Goal: Obtain resource: Download file/media

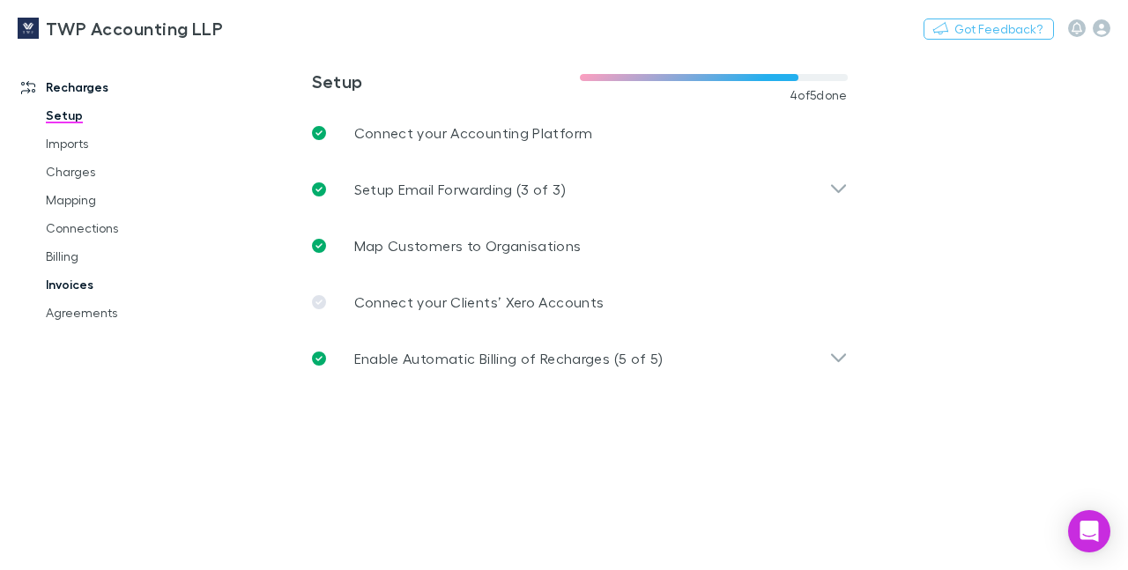
click at [58, 291] on link "Invoices" at bounding box center [126, 284] width 197 height 28
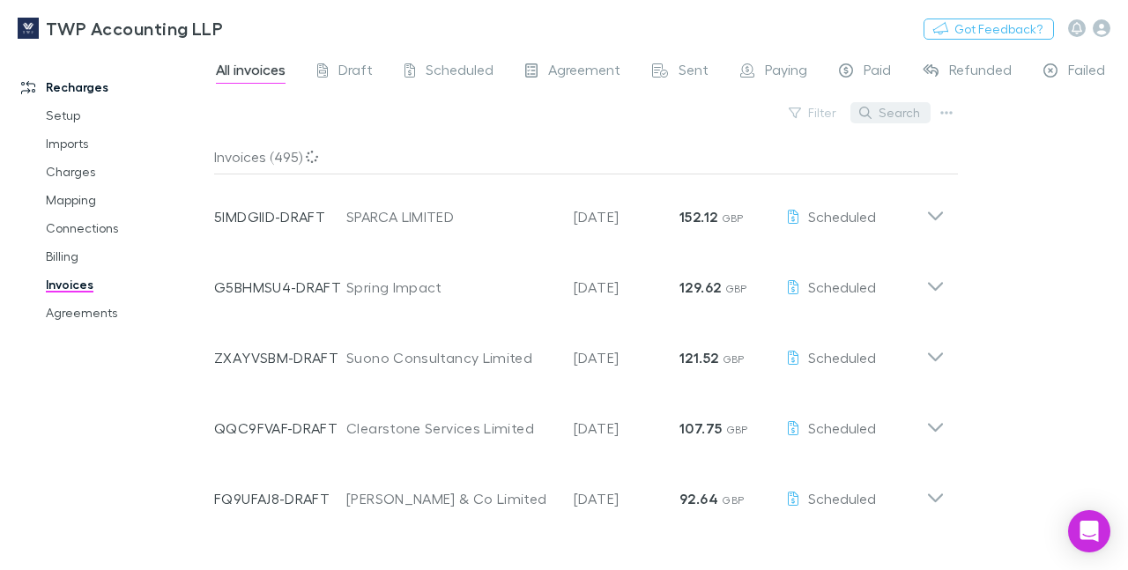
click at [905, 113] on button "Search" at bounding box center [890, 112] width 80 height 21
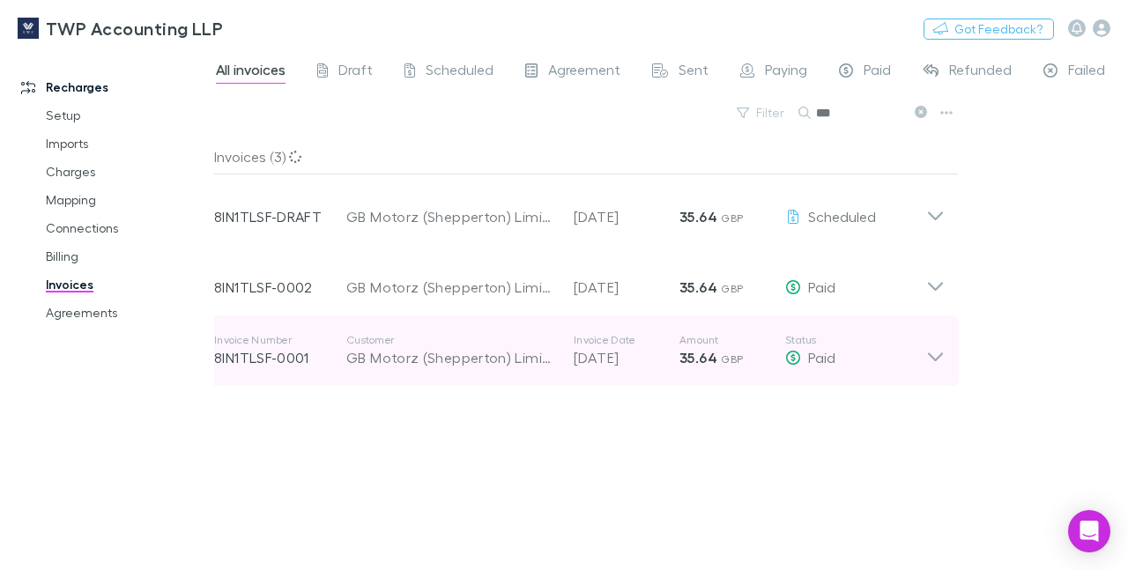
type input "**"
click at [932, 357] on icon at bounding box center [935, 356] width 15 height 9
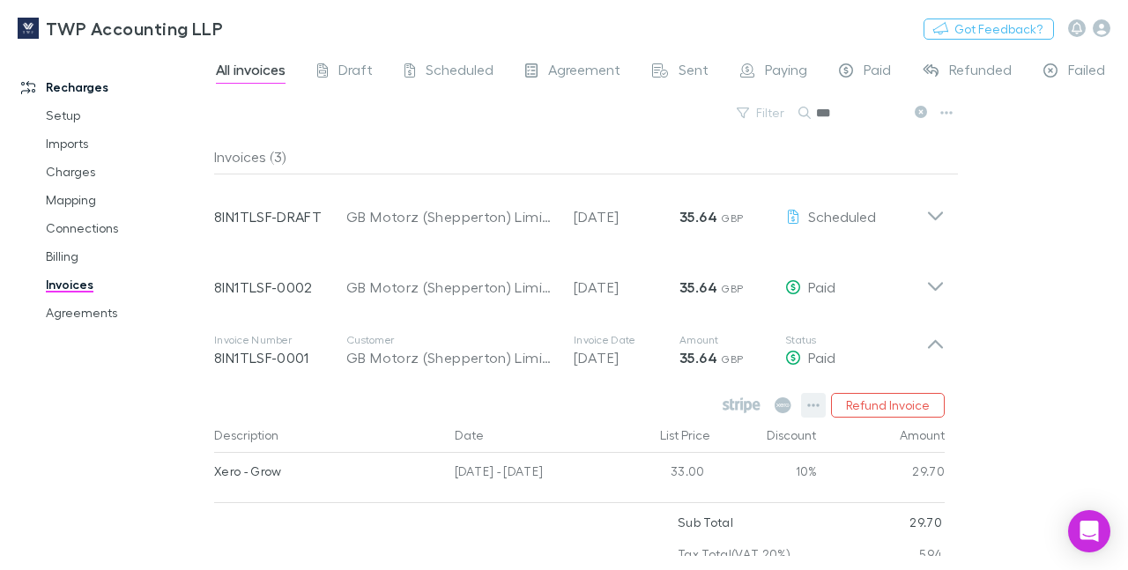
click at [807, 403] on icon "button" at bounding box center [813, 405] width 12 height 14
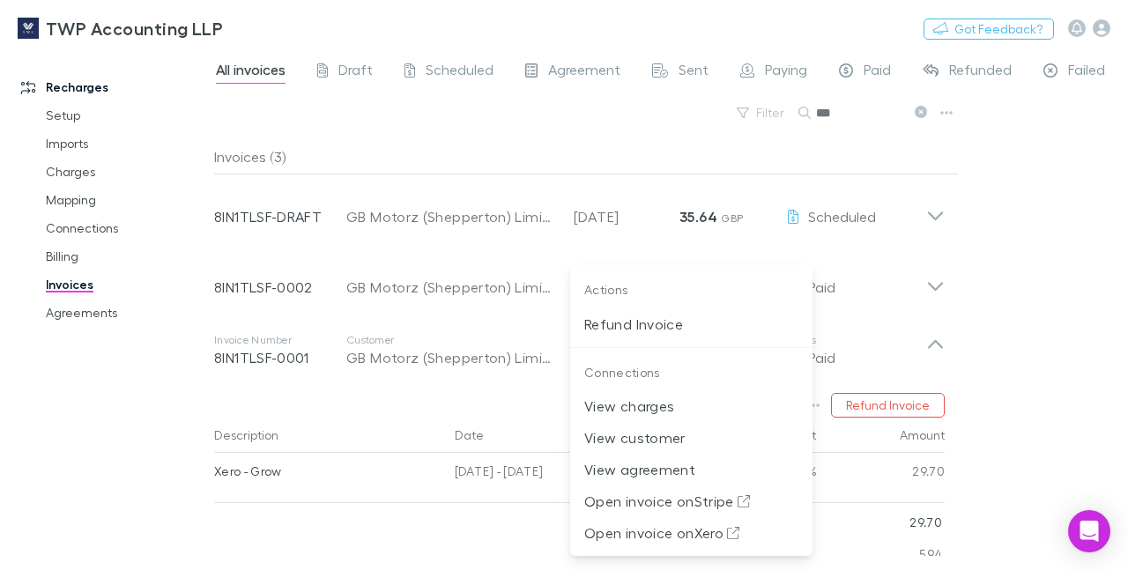
click at [66, 312] on div at bounding box center [564, 285] width 1128 height 570
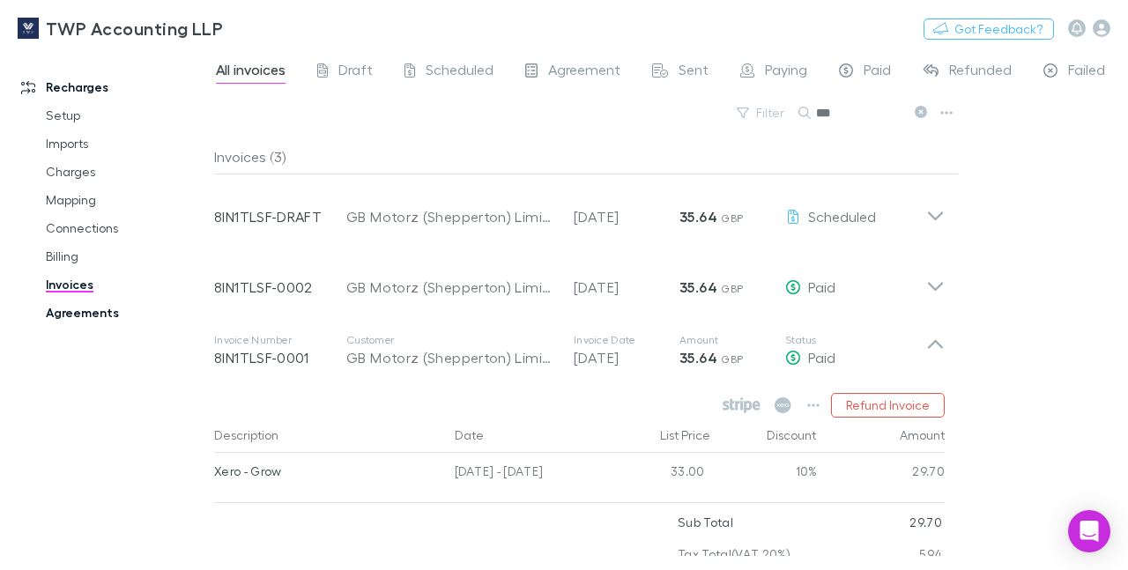
click at [79, 312] on link "Agreements" at bounding box center [126, 313] width 197 height 28
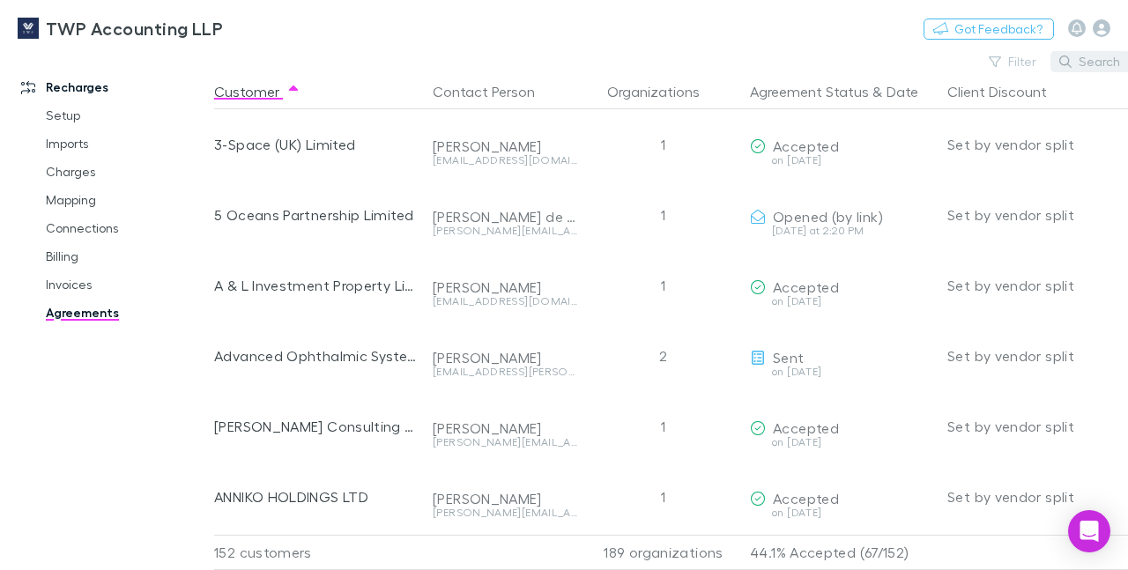
click at [1090, 56] on button "Search" at bounding box center [1090, 61] width 80 height 21
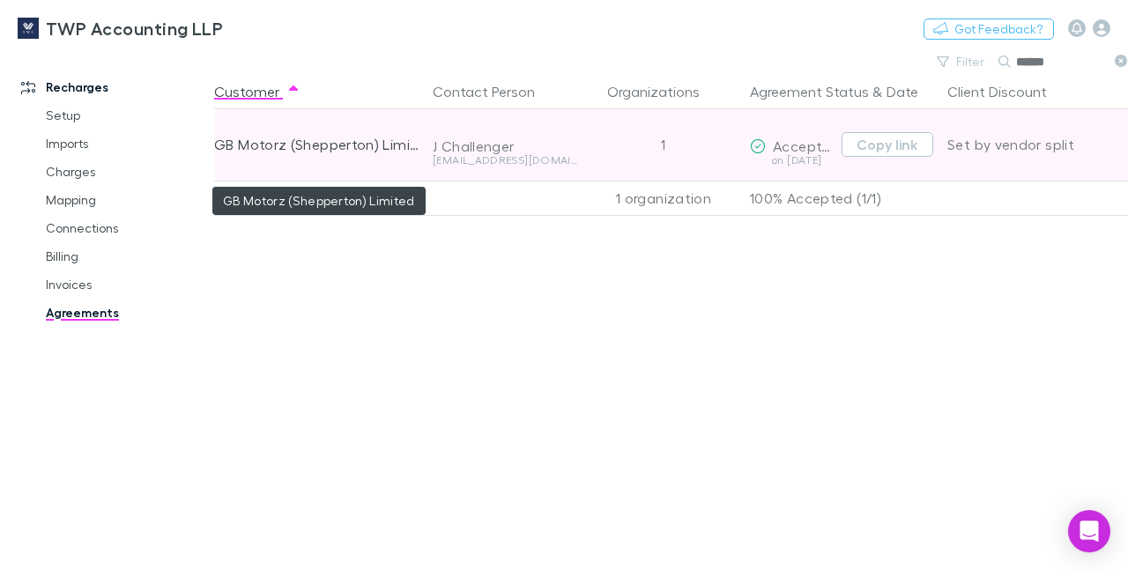
type input "******"
click at [303, 144] on div "GB Motorz (Shepperton) Limited" at bounding box center [316, 144] width 204 height 70
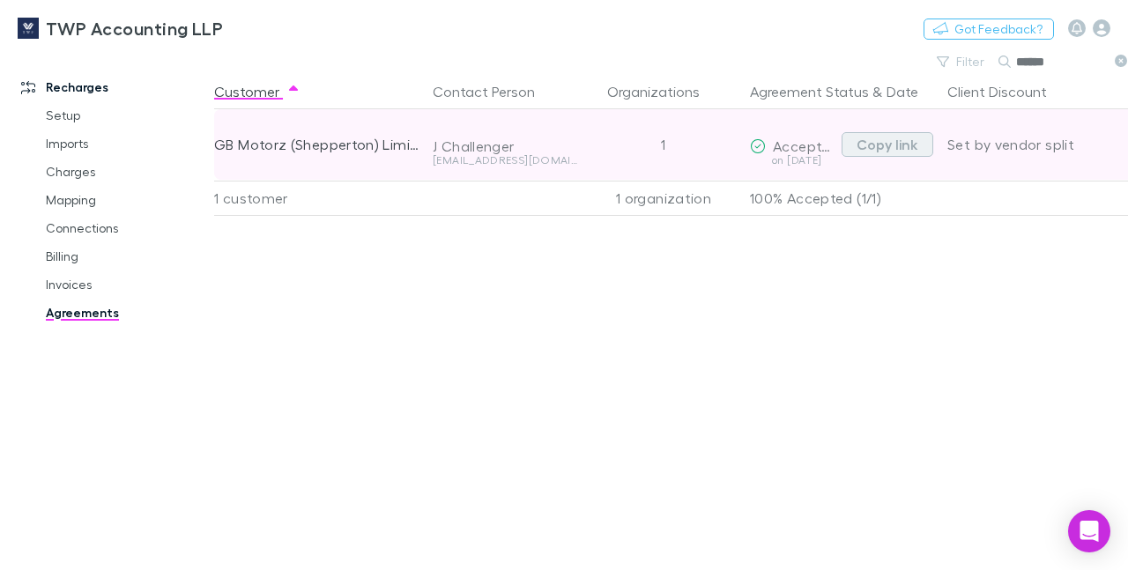
click at [895, 143] on button "Copy link" at bounding box center [887, 144] width 92 height 25
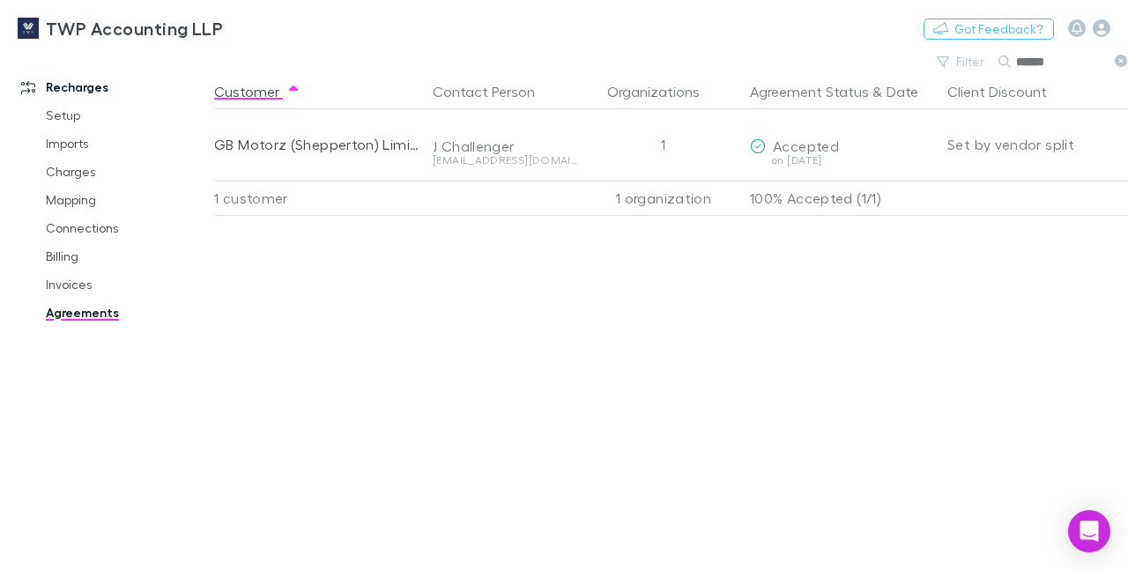
click at [1118, 65] on icon at bounding box center [1120, 61] width 12 height 12
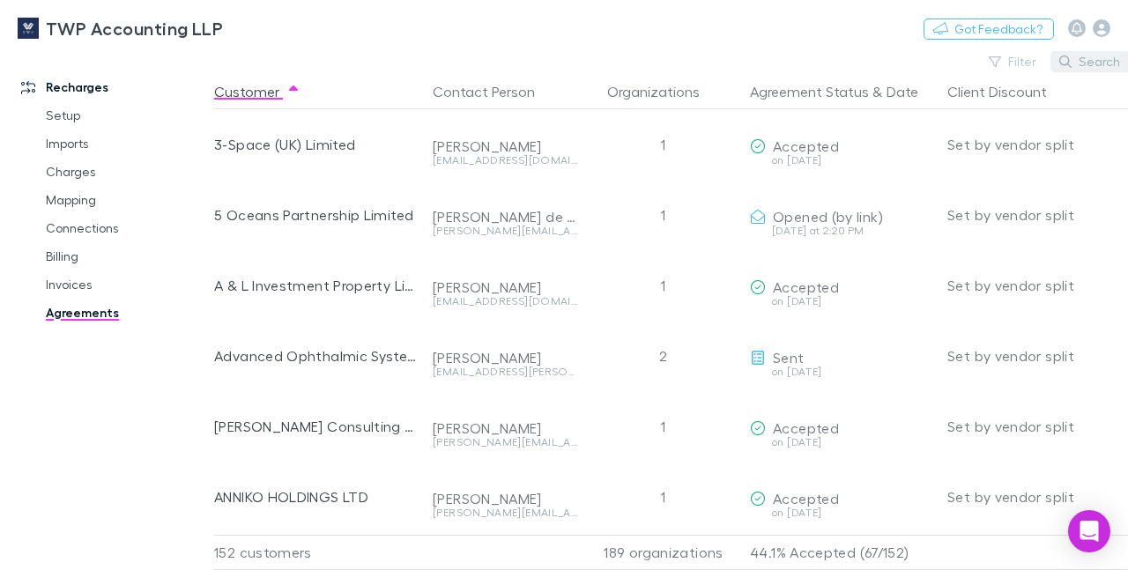
click at [1089, 64] on button "Search" at bounding box center [1090, 61] width 80 height 21
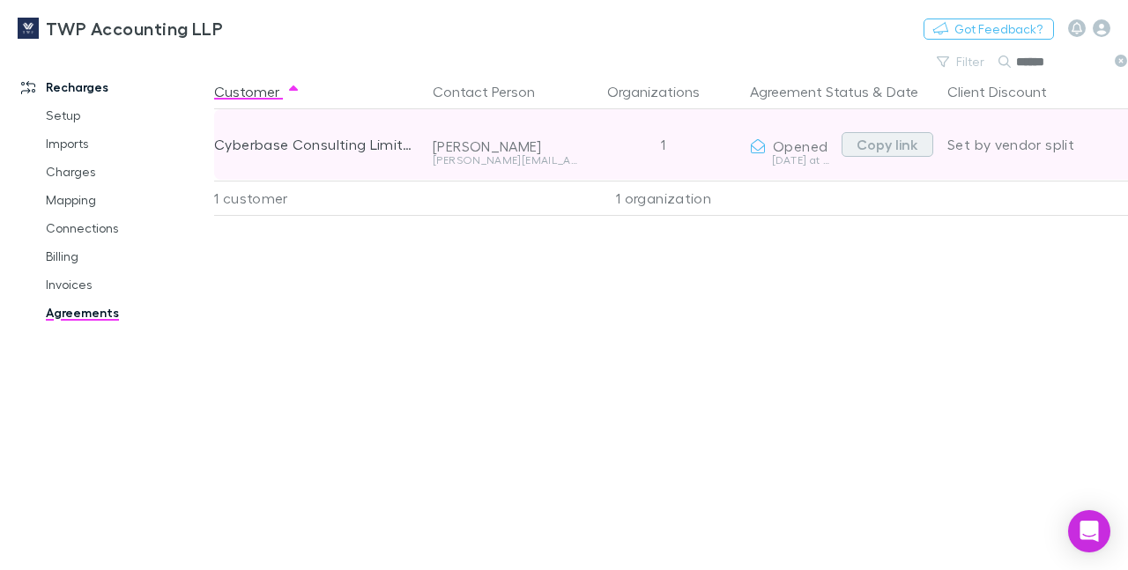
type input "******"
click at [895, 139] on button "Copy link" at bounding box center [887, 144] width 92 height 25
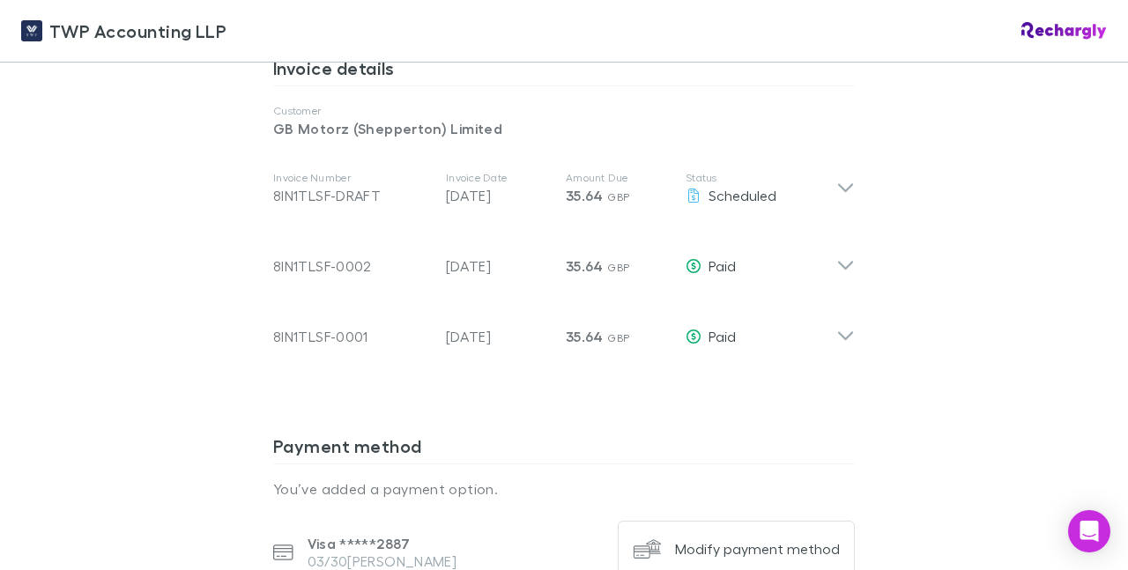
scroll to position [904, 0]
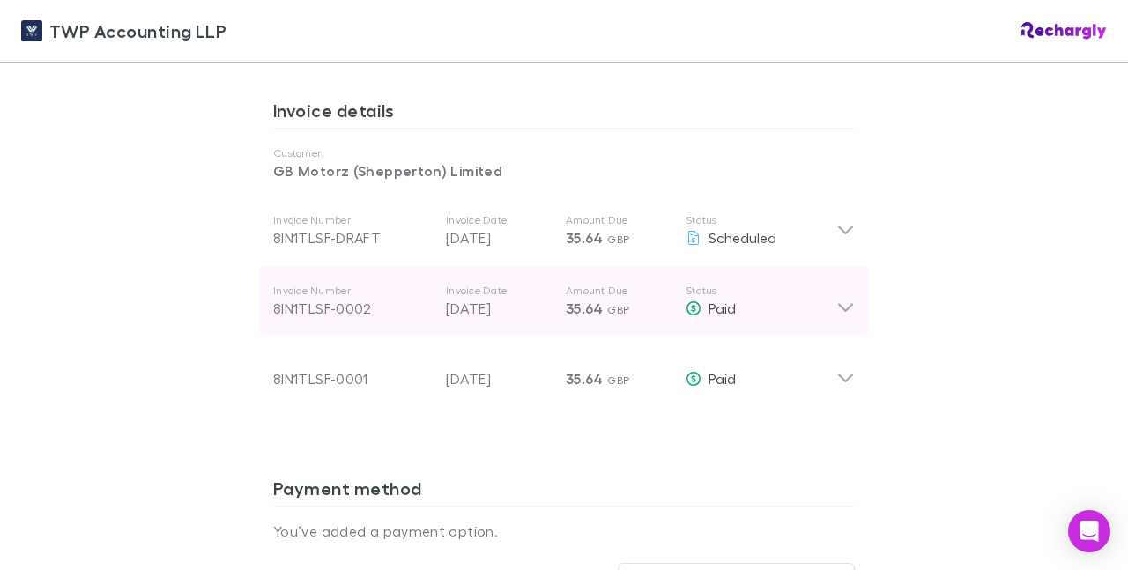
click at [836, 284] on icon at bounding box center [845, 301] width 18 height 35
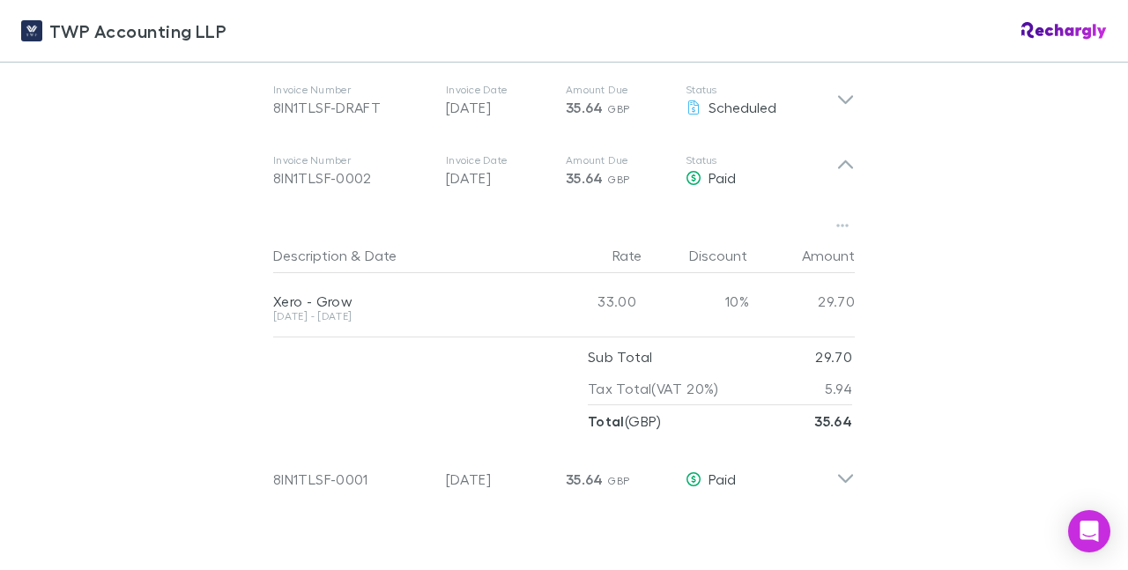
scroll to position [1056, 0]
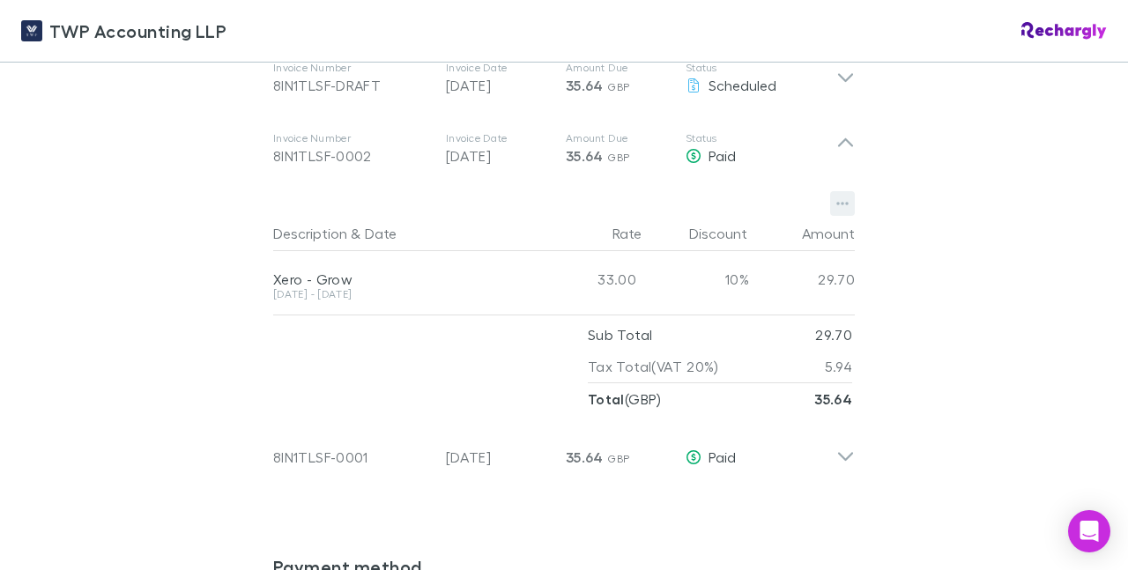
click at [838, 196] on icon "button" at bounding box center [842, 203] width 12 height 14
click at [763, 215] on p "Download PDF" at bounding box center [726, 221] width 214 height 21
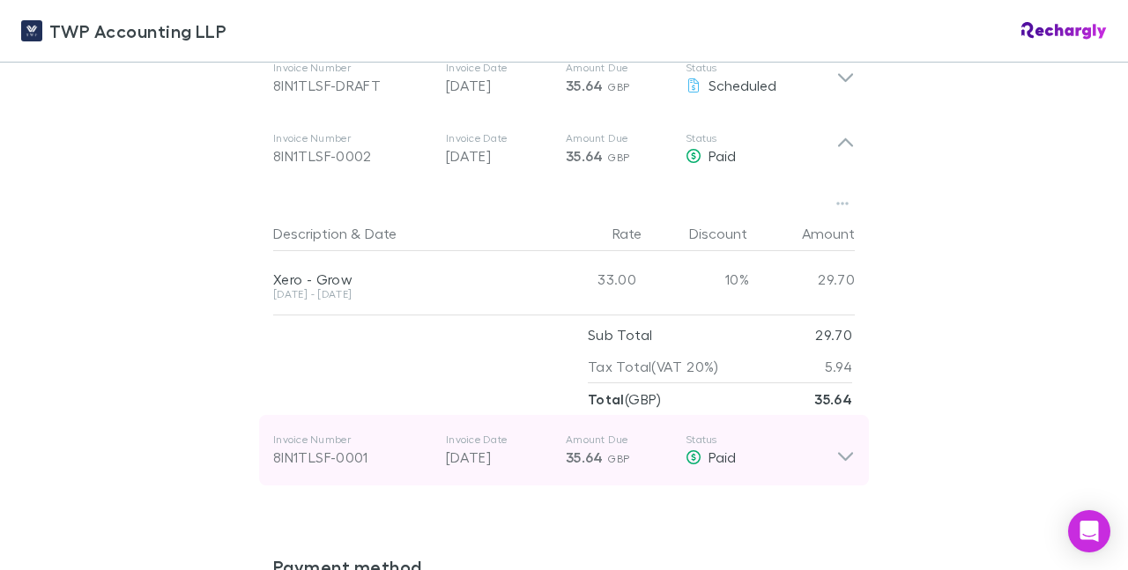
click at [838, 453] on icon at bounding box center [845, 457] width 15 height 9
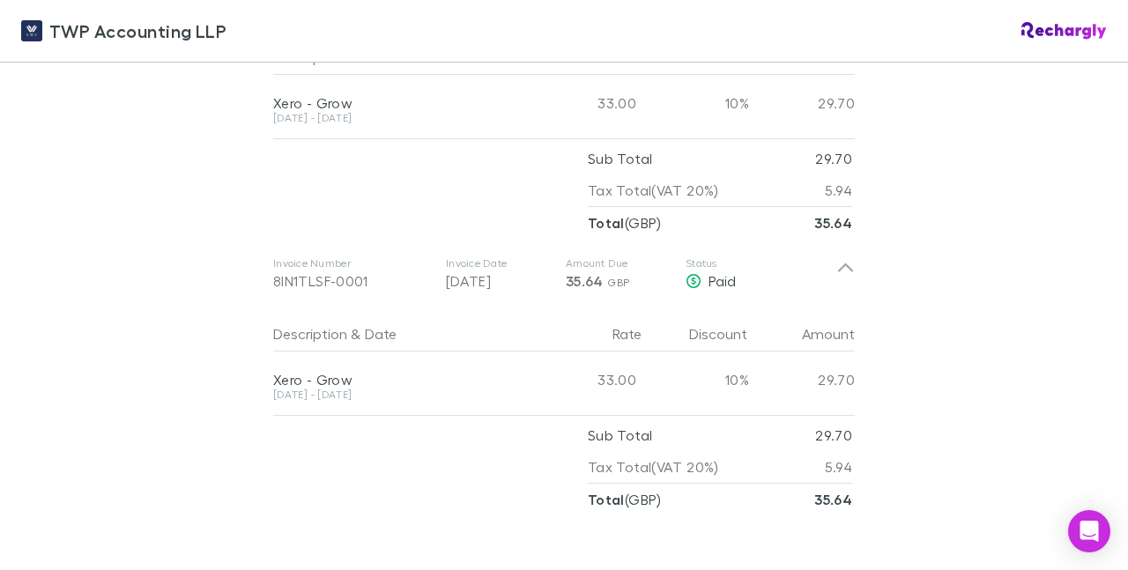
scroll to position [1299, 0]
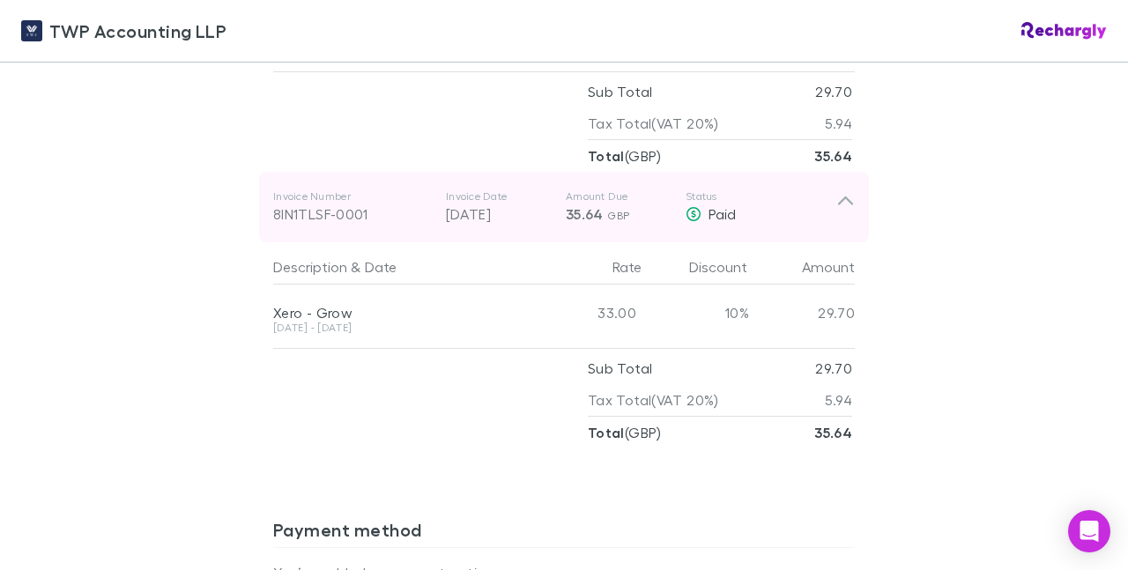
click at [840, 189] on icon at bounding box center [845, 206] width 18 height 35
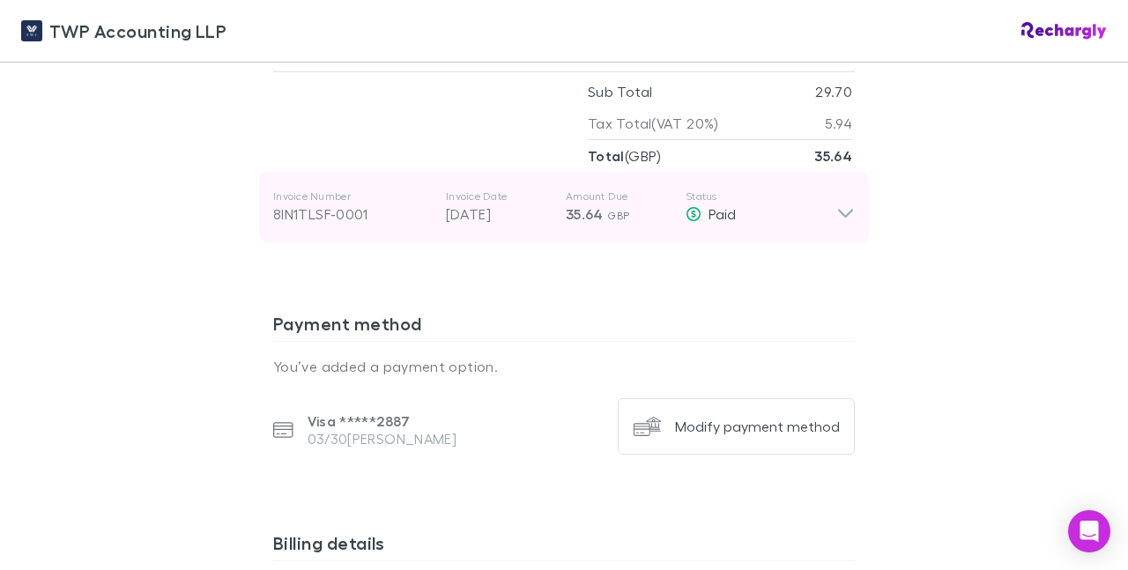
click at [840, 191] on icon at bounding box center [845, 206] width 18 height 35
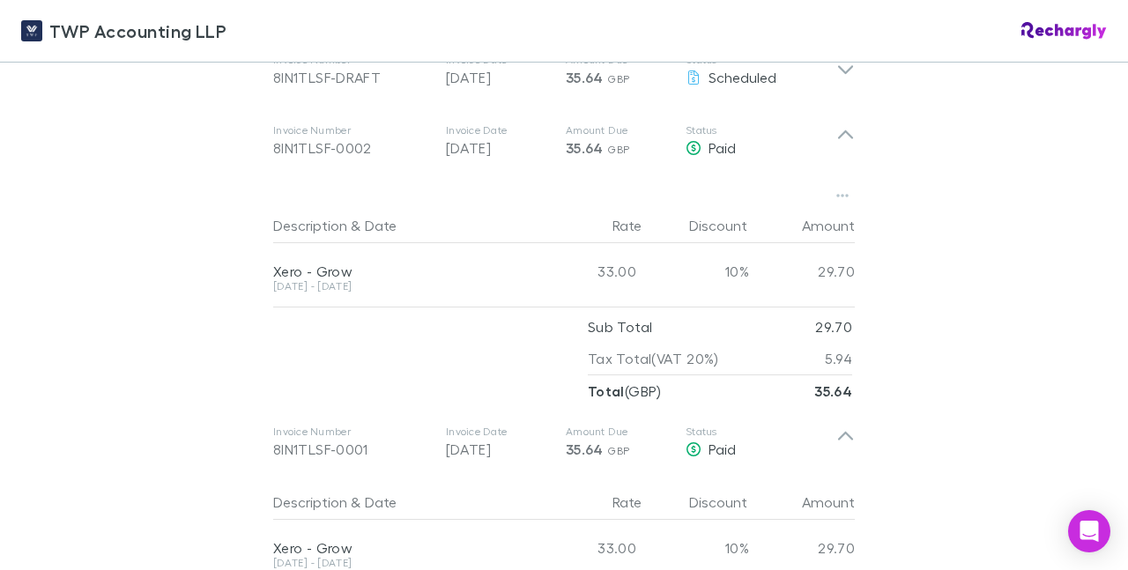
scroll to position [980, 0]
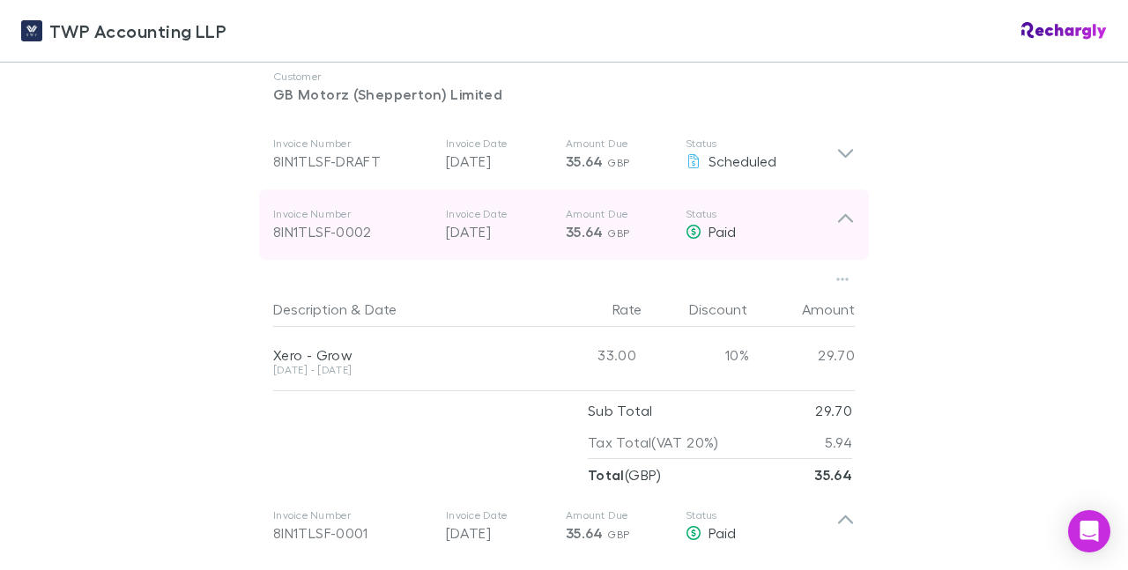
click at [837, 207] on icon at bounding box center [845, 224] width 18 height 35
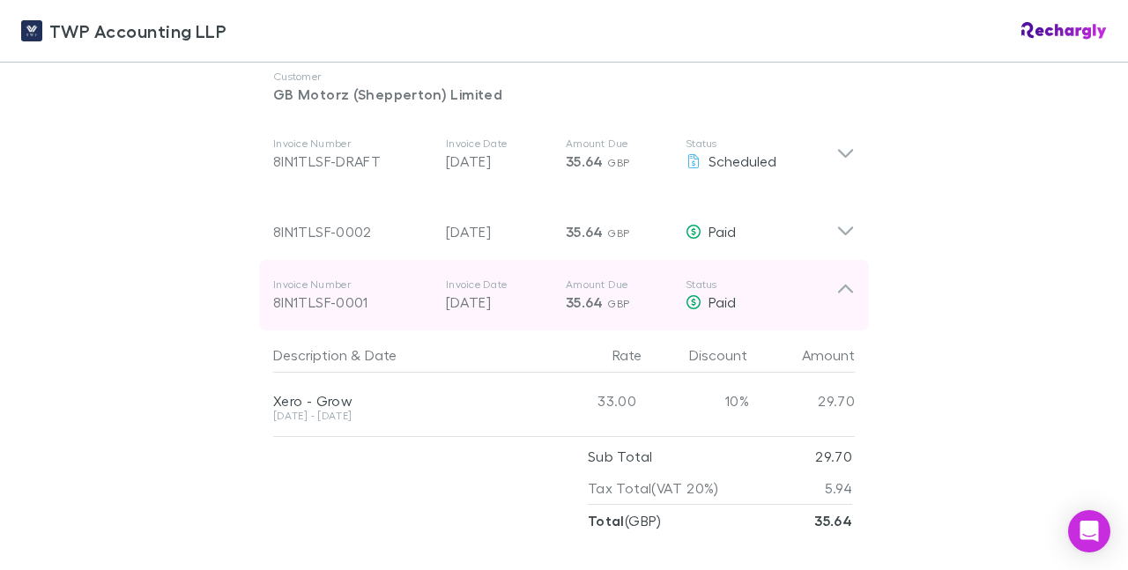
click at [840, 277] on icon at bounding box center [845, 294] width 18 height 35
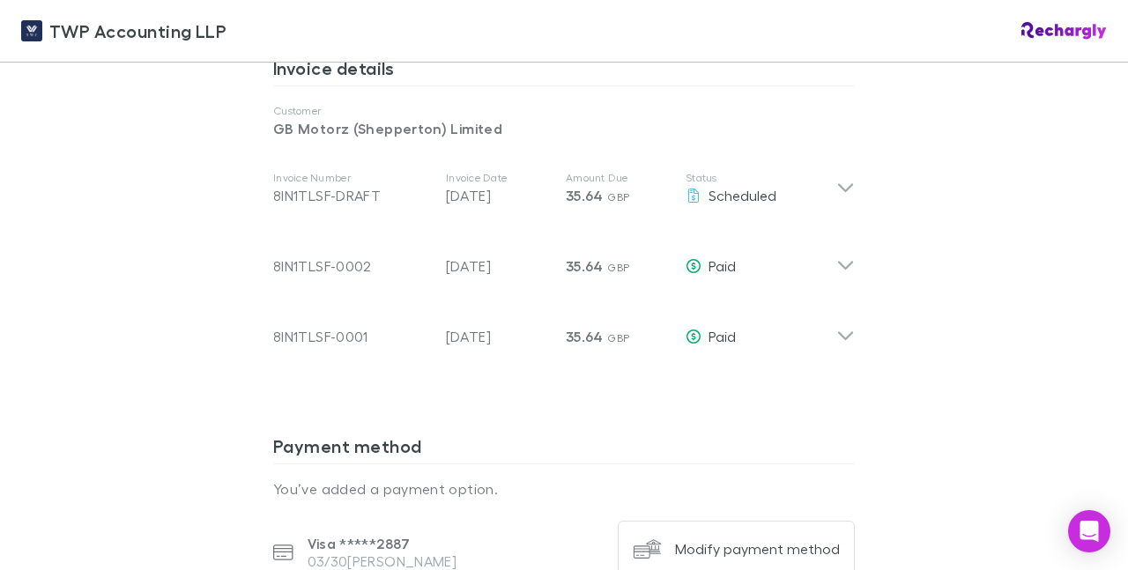
scroll to position [888, 0]
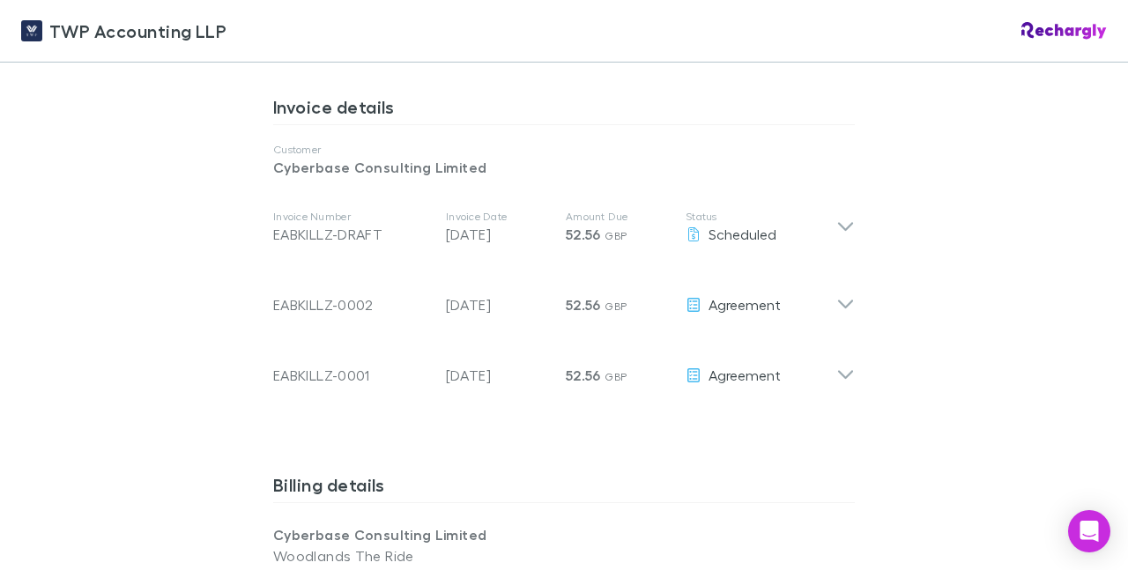
scroll to position [929, 0]
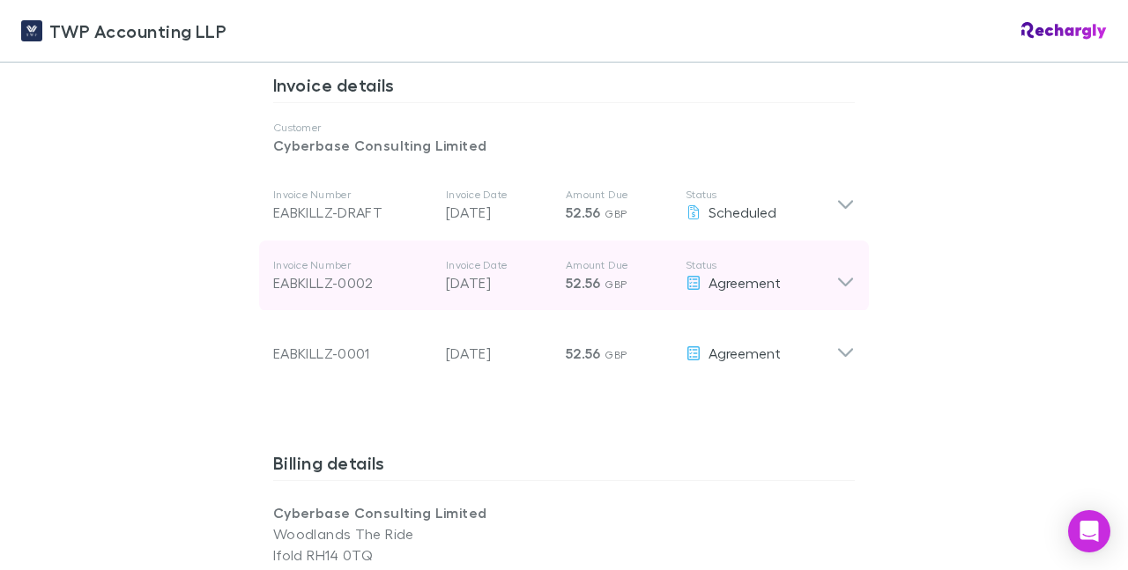
click at [847, 267] on icon at bounding box center [845, 275] width 18 height 35
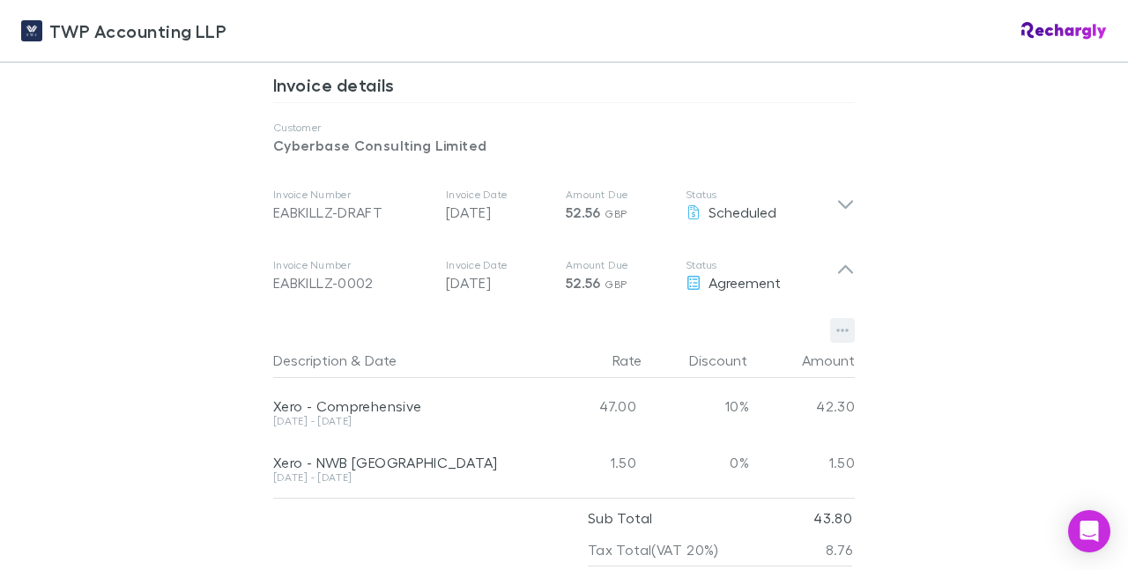
click at [836, 329] on icon "button" at bounding box center [842, 331] width 12 height 4
click at [779, 344] on p "Download PDF" at bounding box center [726, 347] width 214 height 21
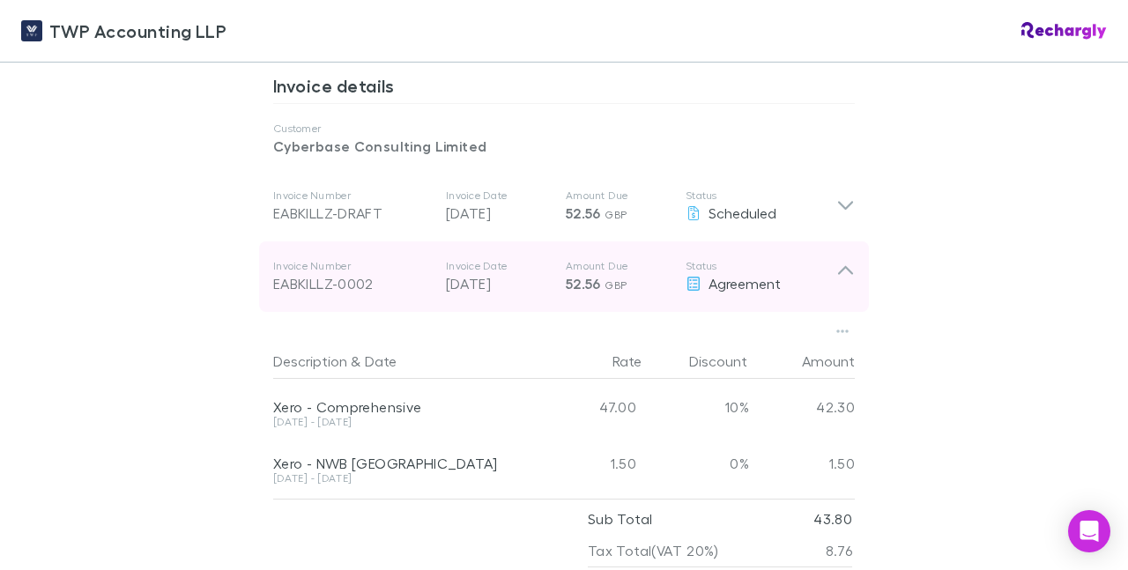
click at [836, 259] on icon at bounding box center [845, 276] width 18 height 35
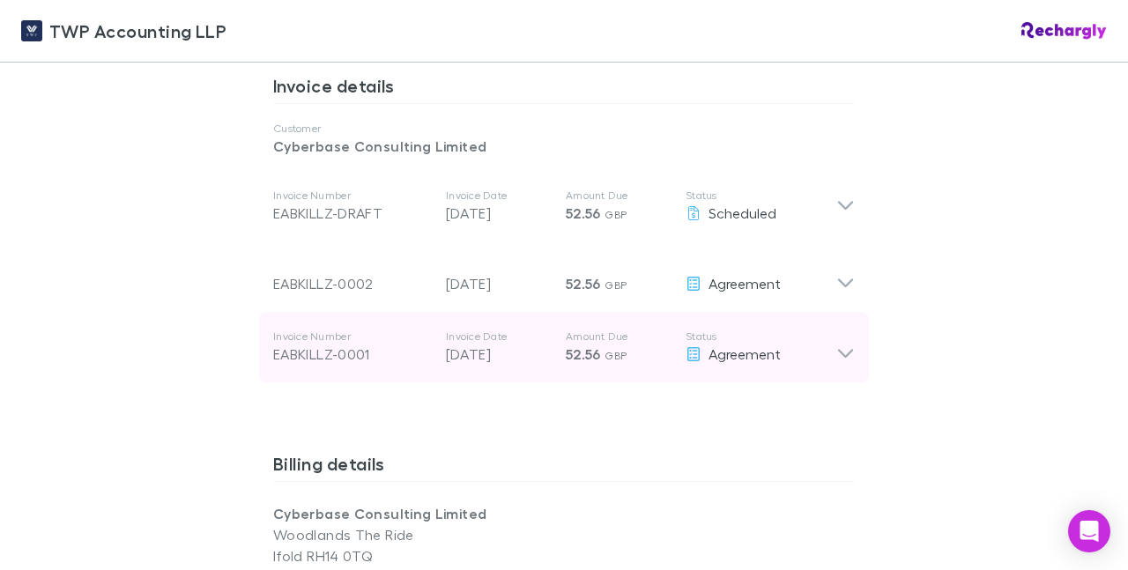
click at [845, 350] on icon at bounding box center [845, 354] width 15 height 9
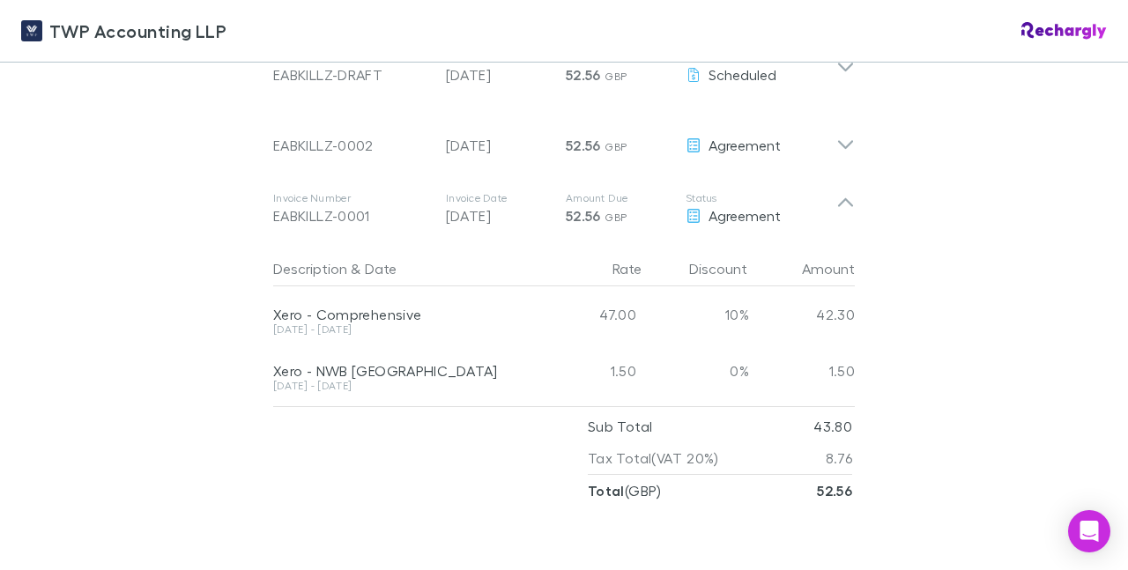
scroll to position [1106, 0]
